Goal: Find specific page/section: Find specific page/section

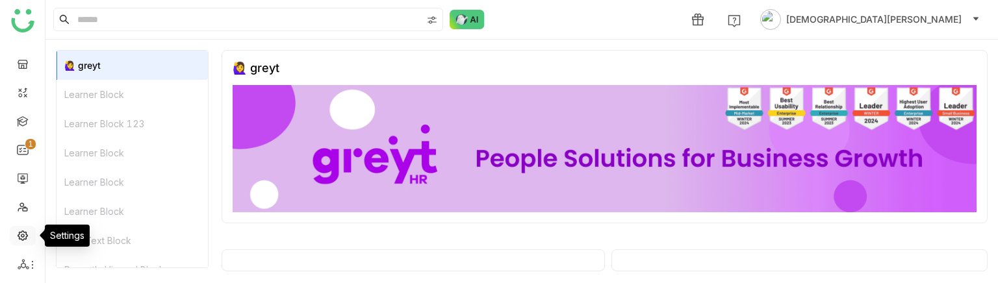
click at [24, 229] on link at bounding box center [23, 234] width 12 height 11
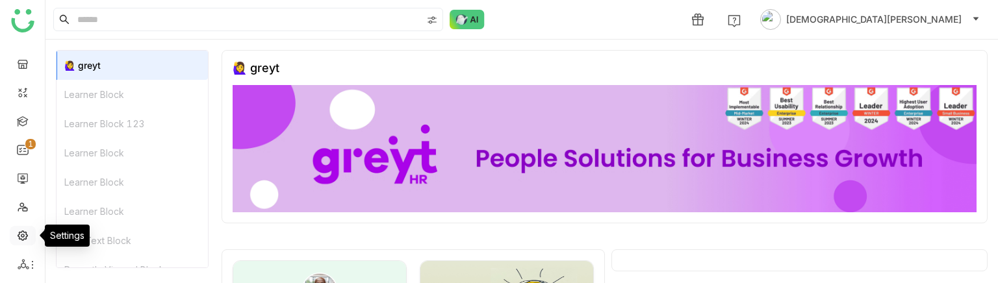
click at [23, 236] on link at bounding box center [23, 234] width 12 height 11
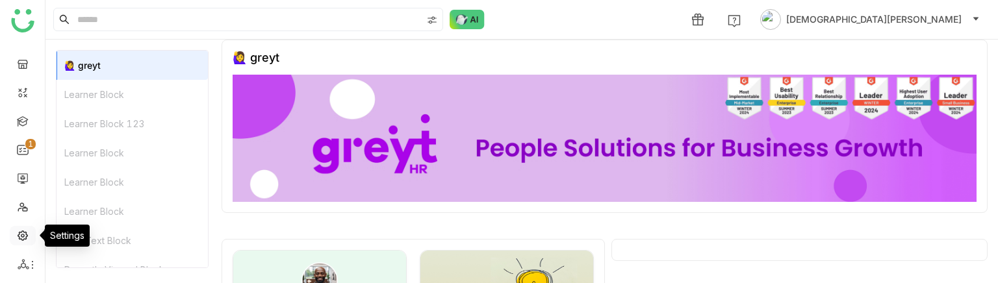
click at [23, 236] on link at bounding box center [23, 234] width 12 height 11
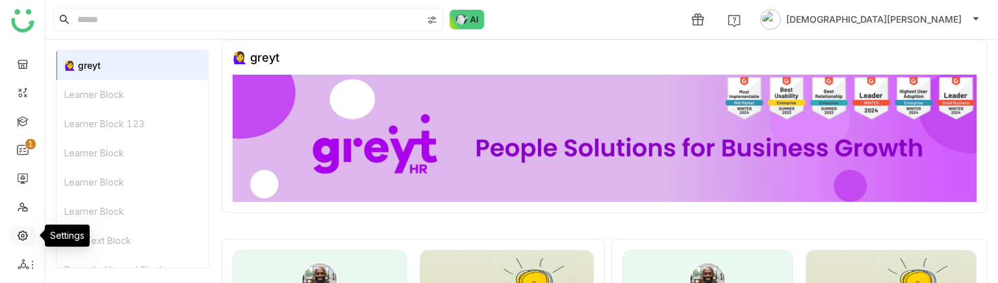
click at [23, 236] on link at bounding box center [23, 234] width 12 height 11
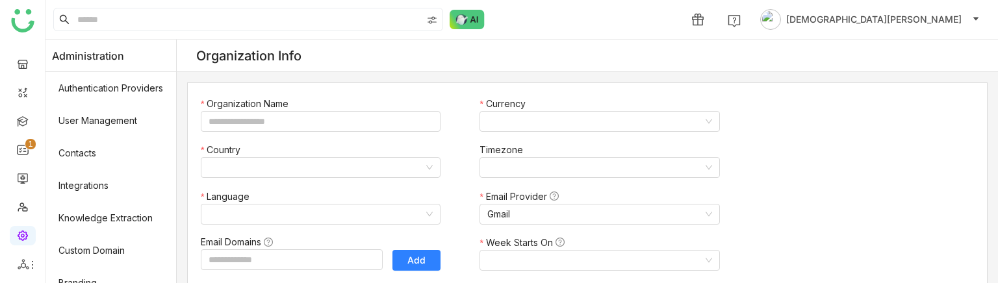
type input "*******"
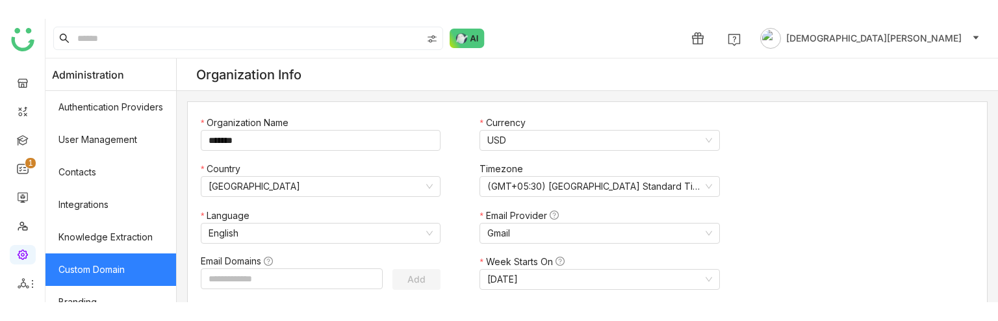
scroll to position [405, 0]
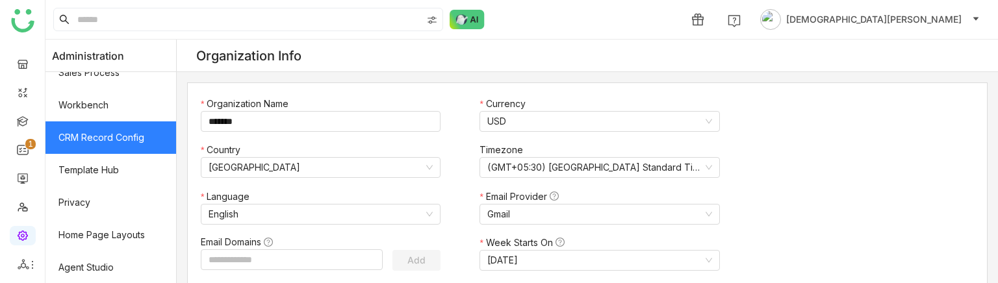
click at [112, 128] on link "CRM Record Config" at bounding box center [110, 137] width 131 height 32
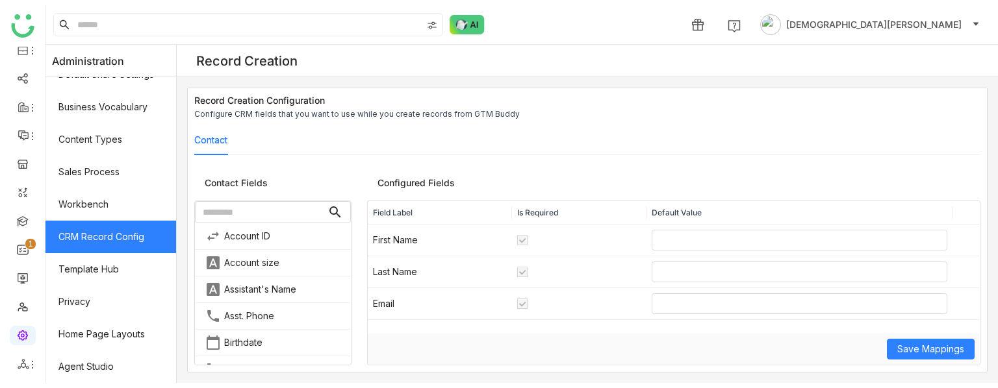
scroll to position [301, 0]
